Goal: Navigation & Orientation: Find specific page/section

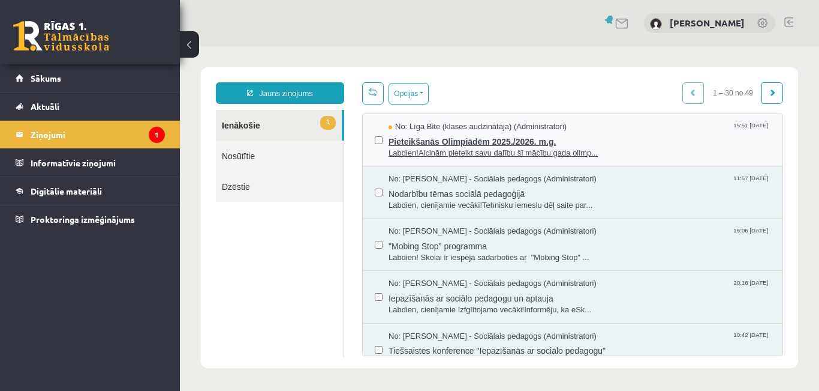
click at [421, 142] on span "Pieteikšanās Olimpiādēm 2025./2026. m.g." at bounding box center [580, 140] width 382 height 15
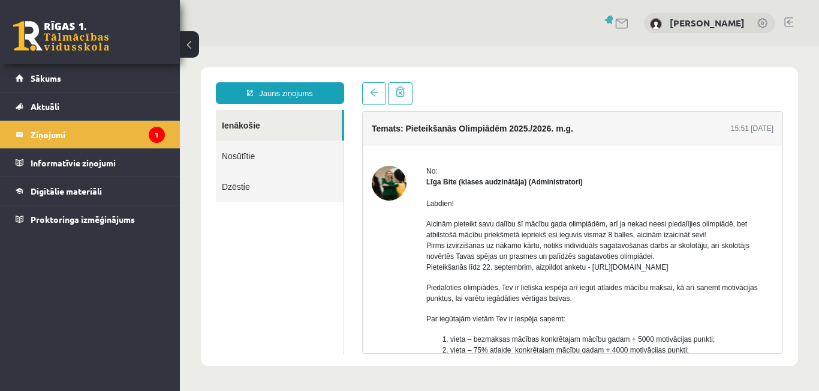
scroll to position [211, 0]
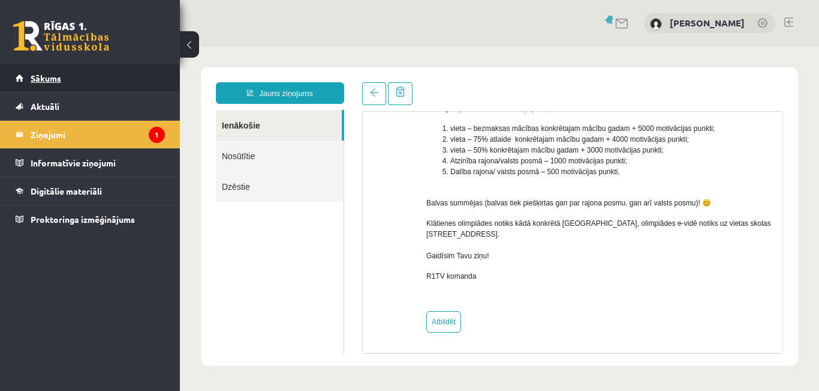
click at [53, 75] on span "Sākums" at bounding box center [46, 78] width 31 height 11
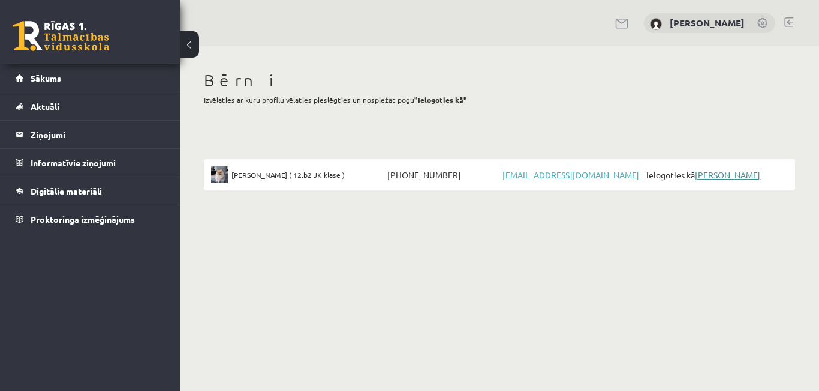
click at [710, 170] on link "Emīlija Kajaka" at bounding box center [727, 174] width 65 height 11
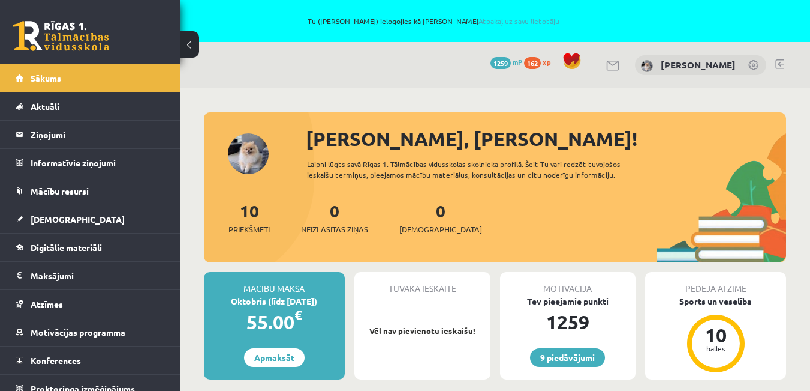
click at [782, 65] on link at bounding box center [780, 64] width 9 height 10
